Goal: Task Accomplishment & Management: Use online tool/utility

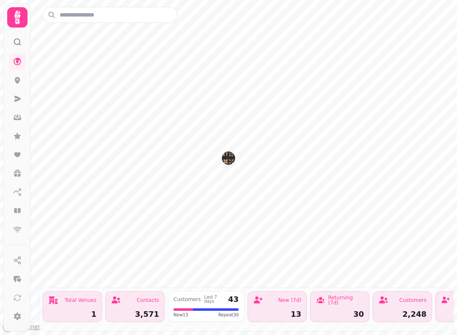
click at [16, 119] on icon at bounding box center [18, 118] width 8 height 6
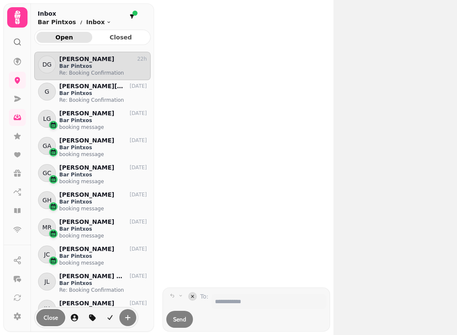
scroll to position [276, 116]
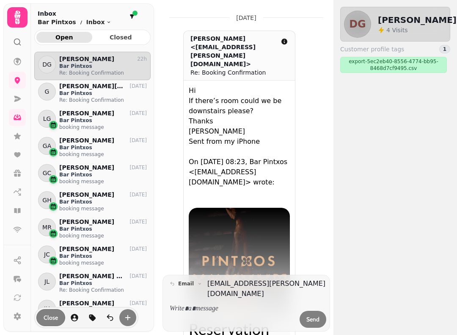
click at [14, 198] on link at bounding box center [17, 191] width 17 height 17
select select "**"
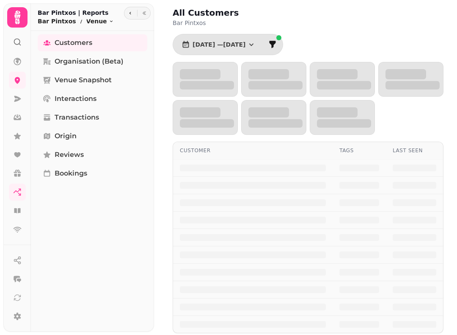
click at [20, 213] on icon at bounding box center [17, 210] width 8 height 8
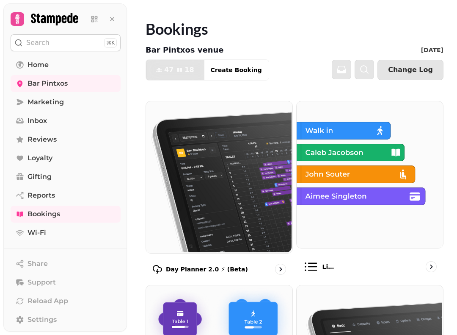
click at [63, 206] on link "Bookings" at bounding box center [66, 213] width 110 height 17
click at [66, 216] on link "Bookings" at bounding box center [66, 213] width 110 height 17
click at [253, 206] on img at bounding box center [218, 176] width 147 height 152
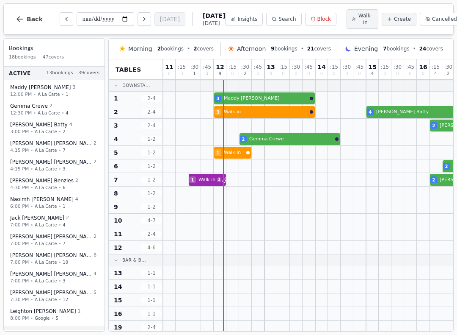
select select "****"
select select "*"
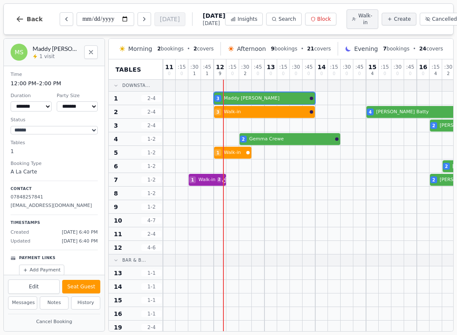
click at [85, 289] on button "Seat Guest" at bounding box center [81, 287] width 38 height 14
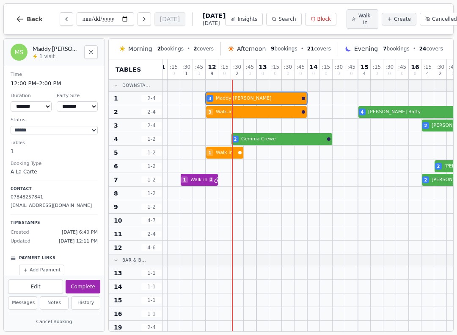
scroll to position [0, 8]
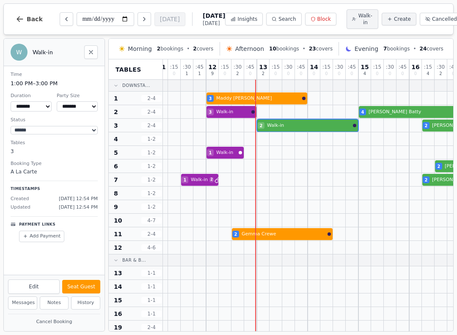
click at [88, 285] on button "Seat Guest" at bounding box center [81, 287] width 38 height 14
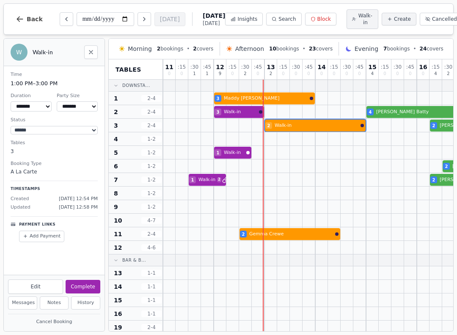
scroll to position [0, 0]
